Goal: Task Accomplishment & Management: Complete application form

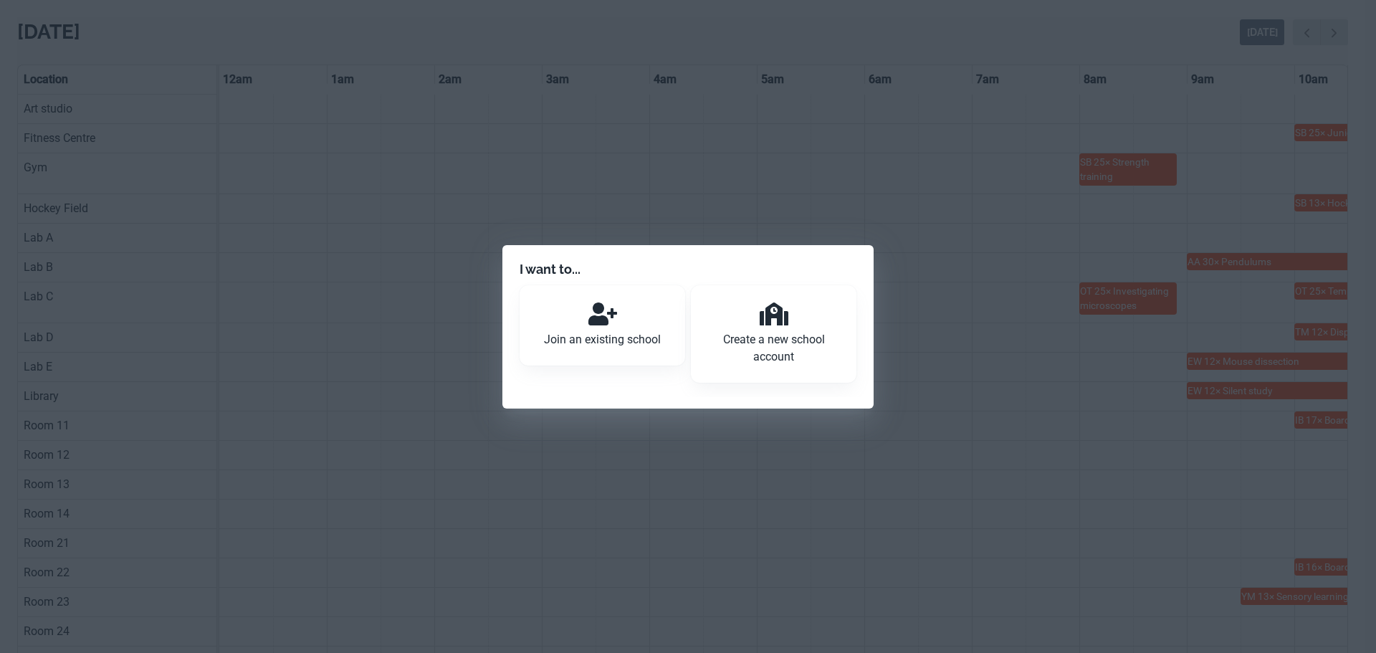
scroll to position [0, 861]
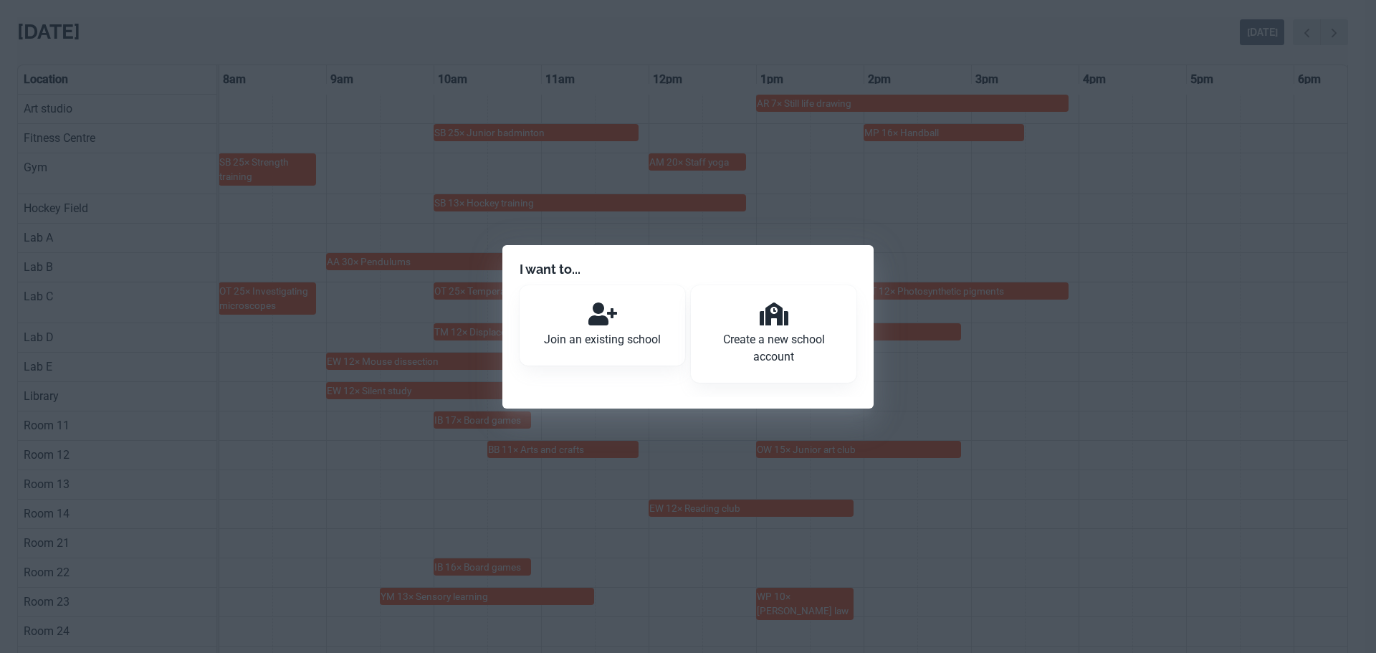
click at [790, 336] on p "Create a new school account" at bounding box center [773, 348] width 131 height 34
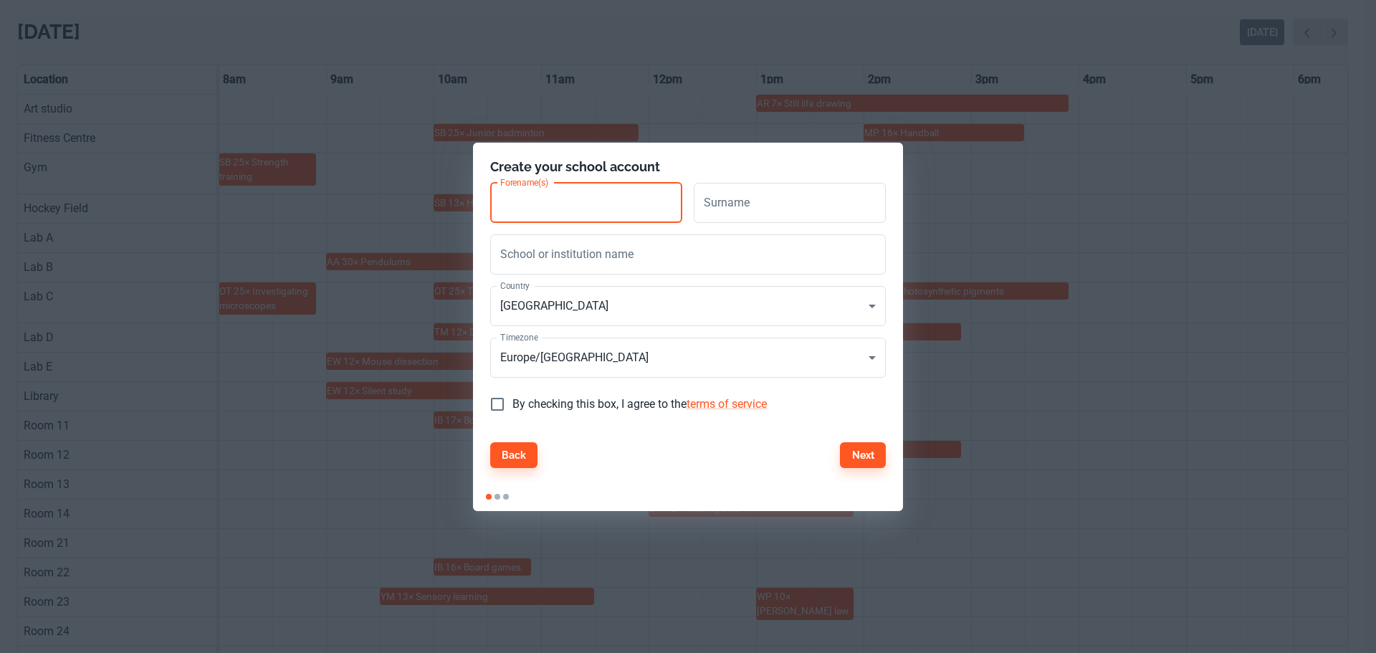
click at [549, 196] on input "Forename(s)" at bounding box center [586, 203] width 192 height 40
type input "[PERSON_NAME]"
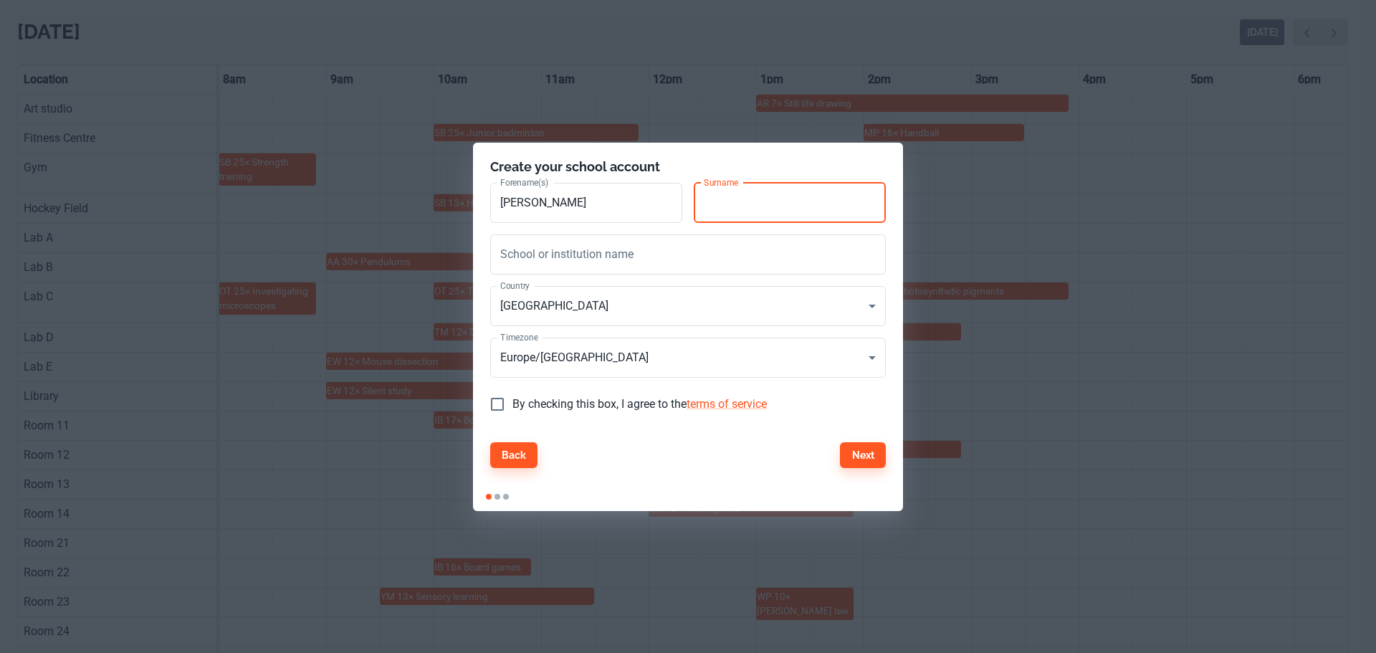
click at [783, 200] on input "Surname" at bounding box center [790, 203] width 192 height 40
type input "[PERSON_NAME]"
click at [553, 254] on input "School or institution name" at bounding box center [688, 254] width 396 height 40
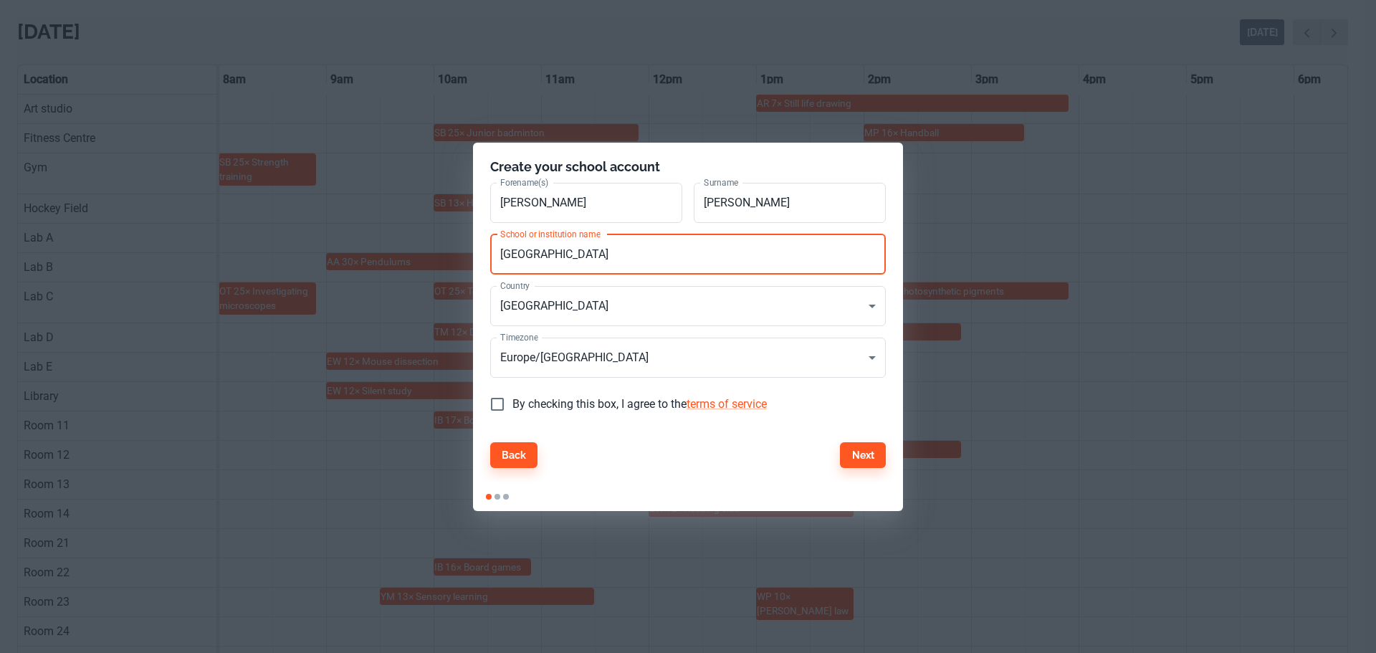
type input "[GEOGRAPHIC_DATA]"
click at [497, 402] on input "By checking this box, I agree to the terms of service" at bounding box center [497, 404] width 30 height 30
checkbox input "true"
click at [742, 406] on link "terms of service" at bounding box center [727, 404] width 80 height 14
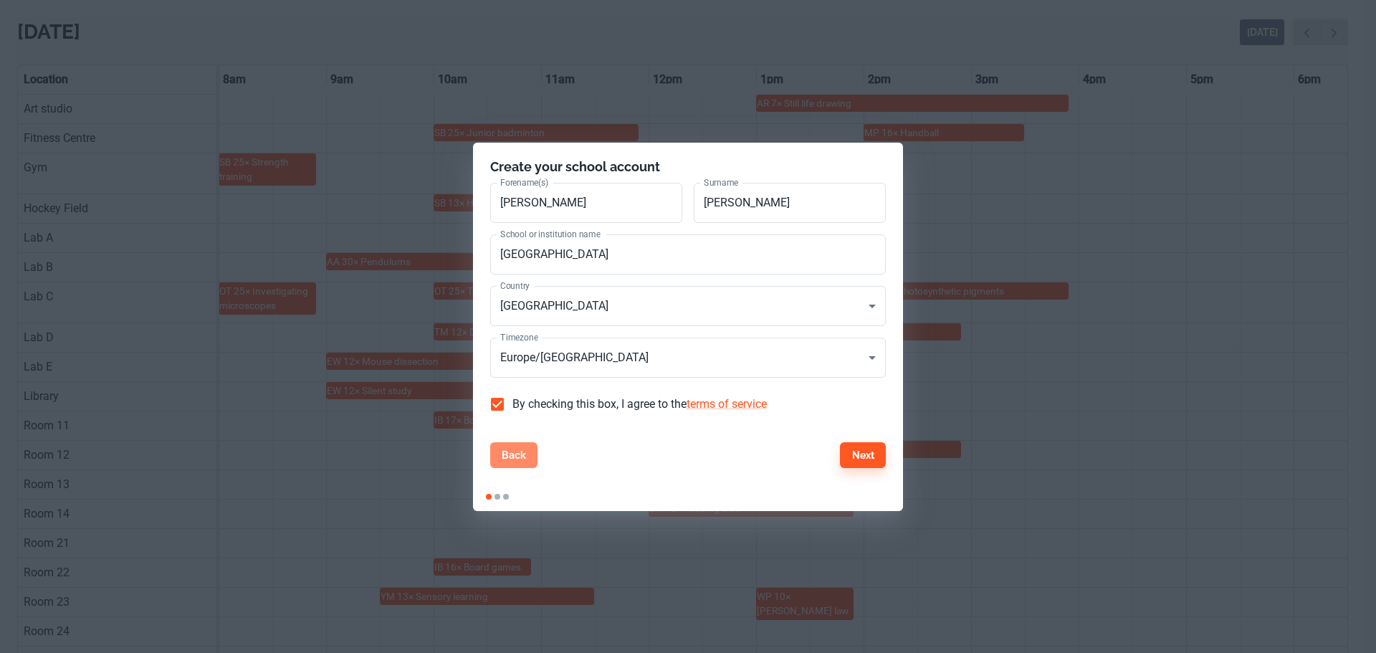
click at [513, 462] on button "Back" at bounding box center [513, 455] width 47 height 26
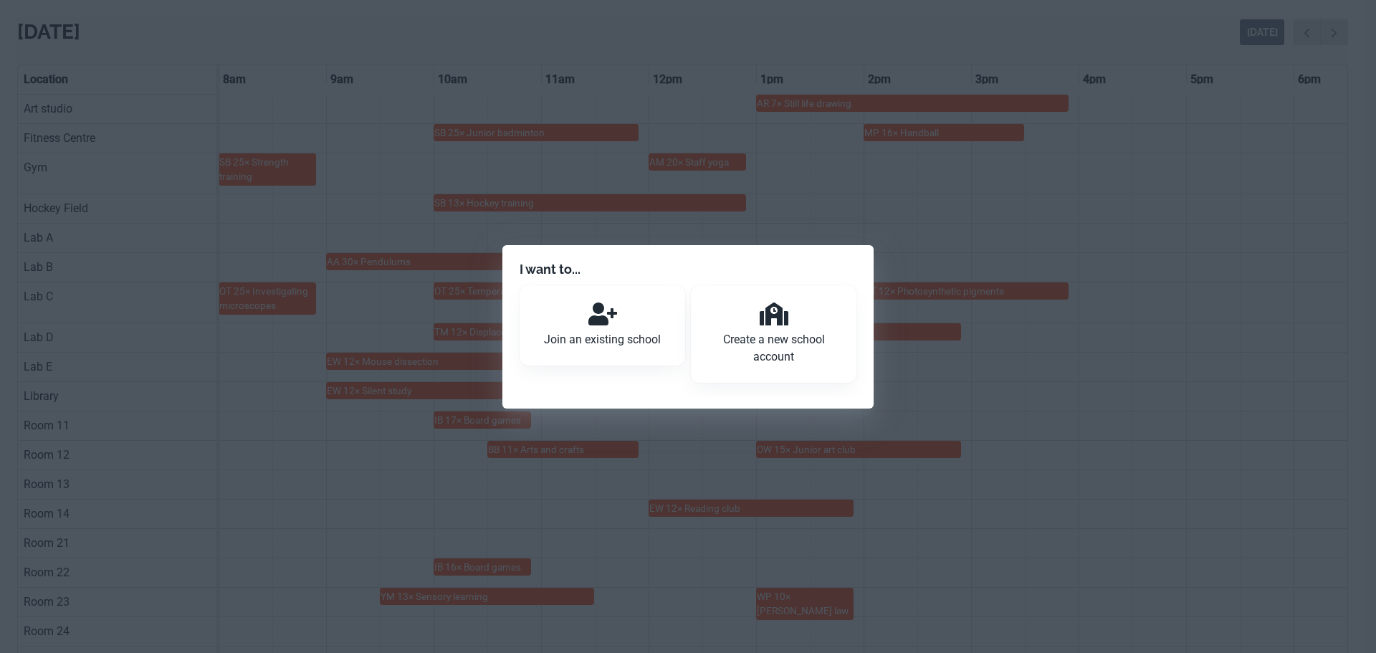
click at [1075, 323] on div "I want to... Join an existing school Create a new school account" at bounding box center [688, 326] width 1376 height 653
